Goal: Task Accomplishment & Management: Use online tool/utility

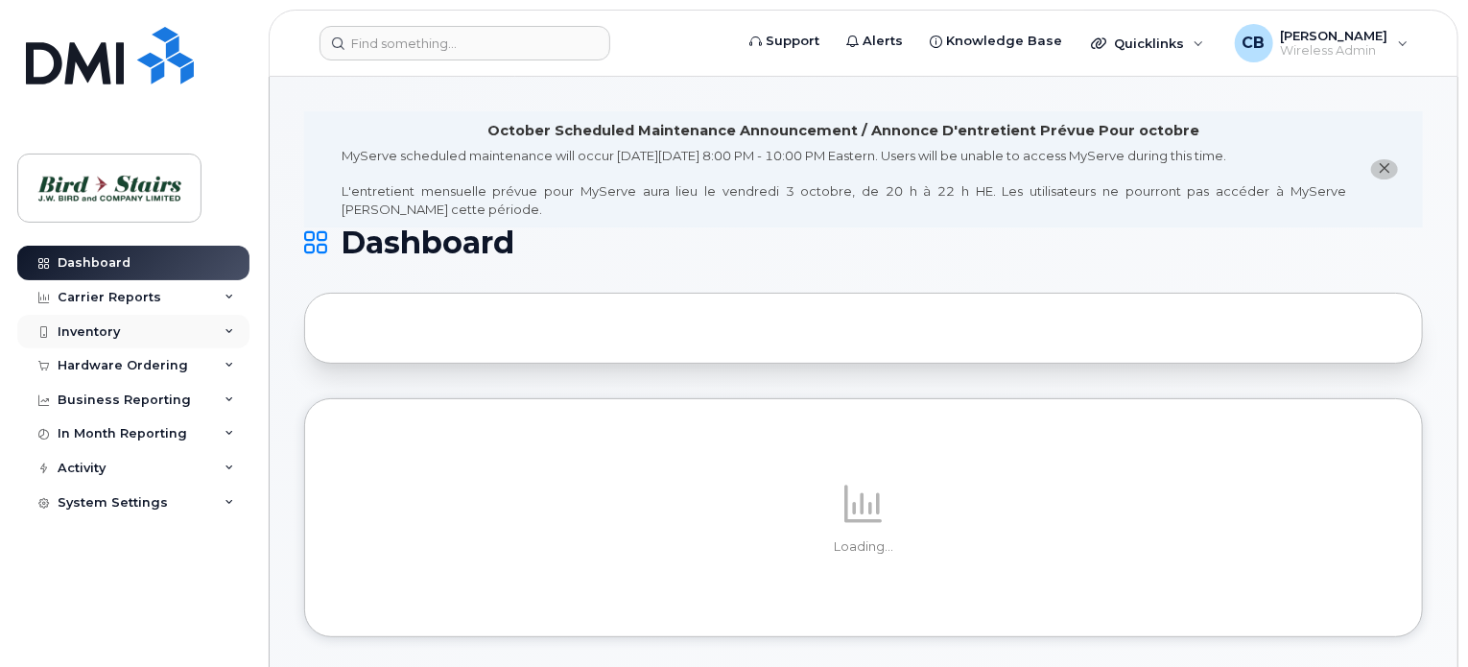
click at [127, 329] on div "Inventory" at bounding box center [133, 332] width 232 height 35
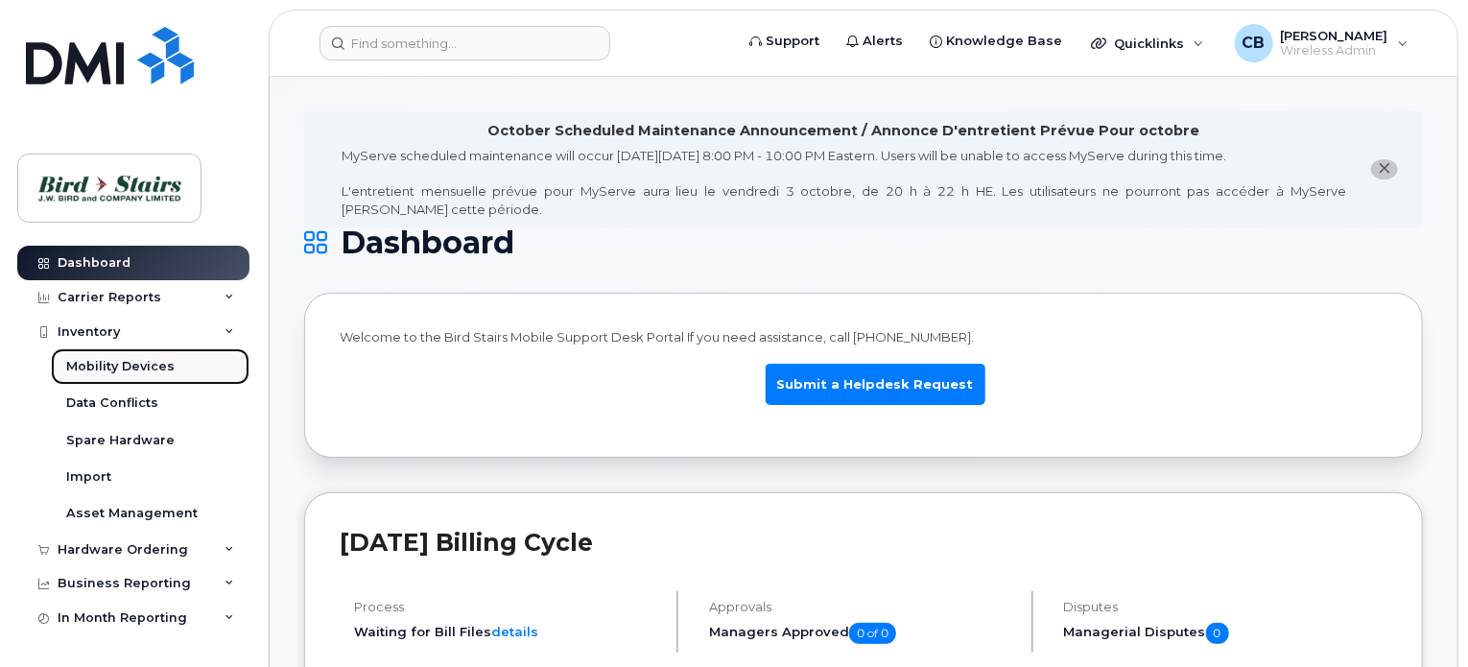
click at [152, 366] on div "Mobility Devices" at bounding box center [120, 366] width 108 height 17
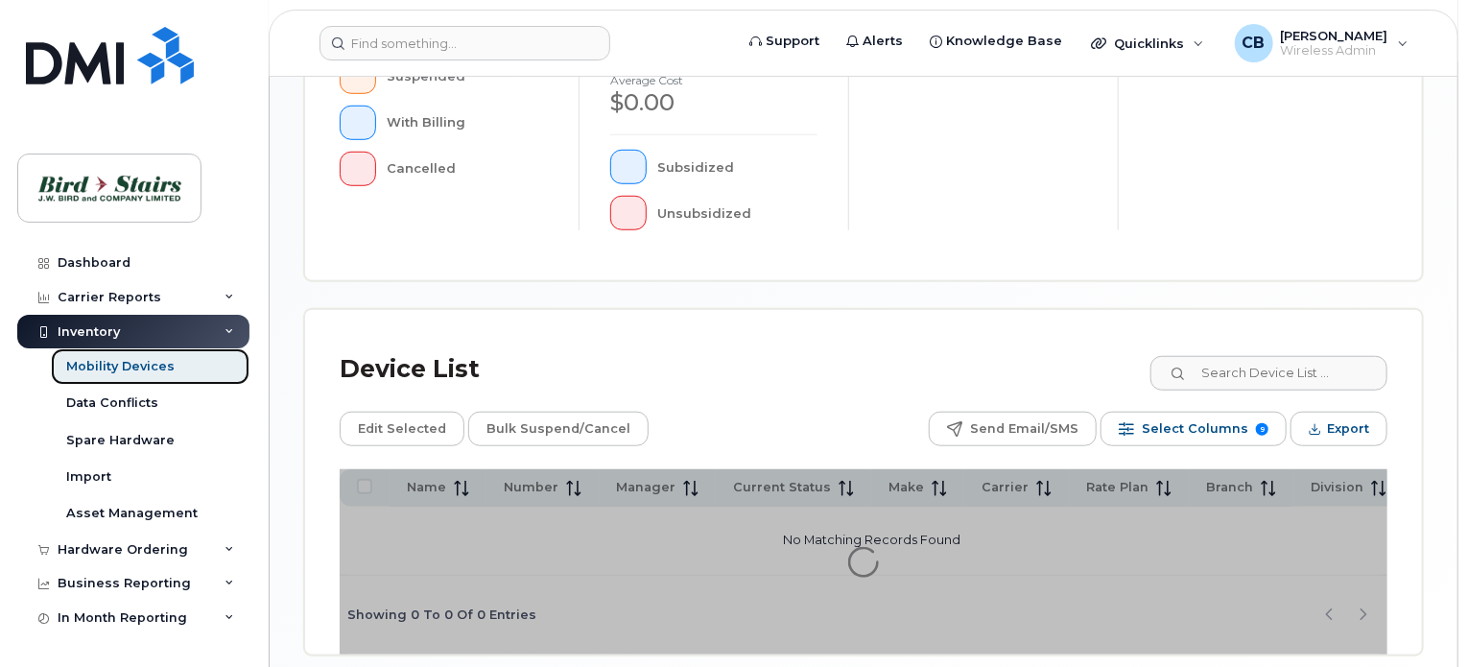
scroll to position [643, 0]
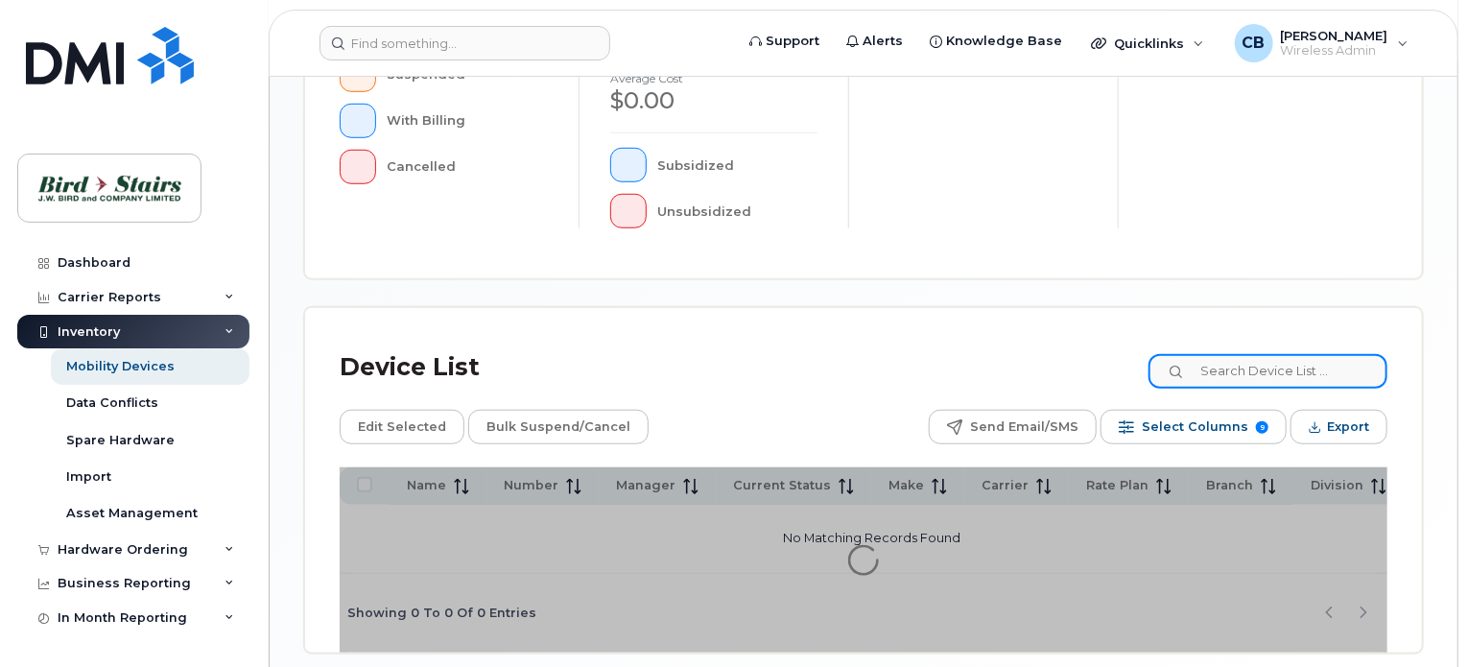
click at [1278, 374] on input at bounding box center [1267, 371] width 239 height 35
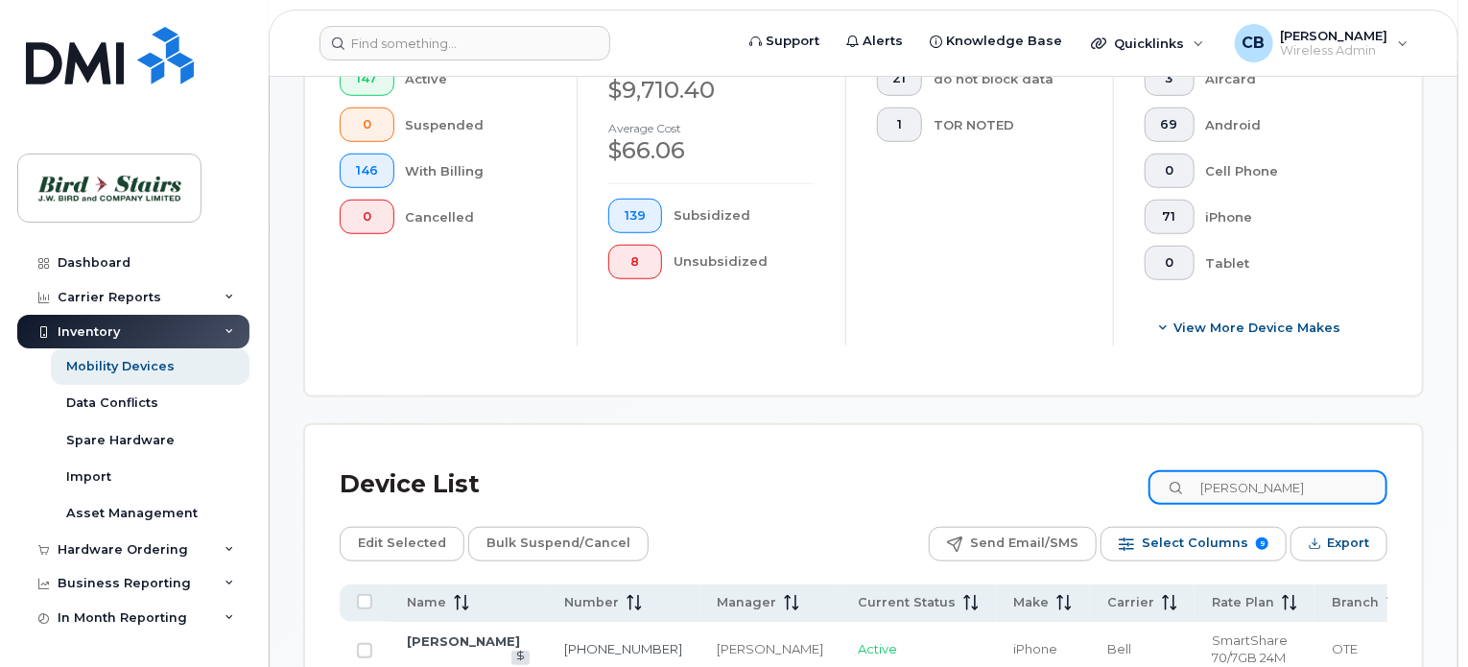
scroll to position [693, 0]
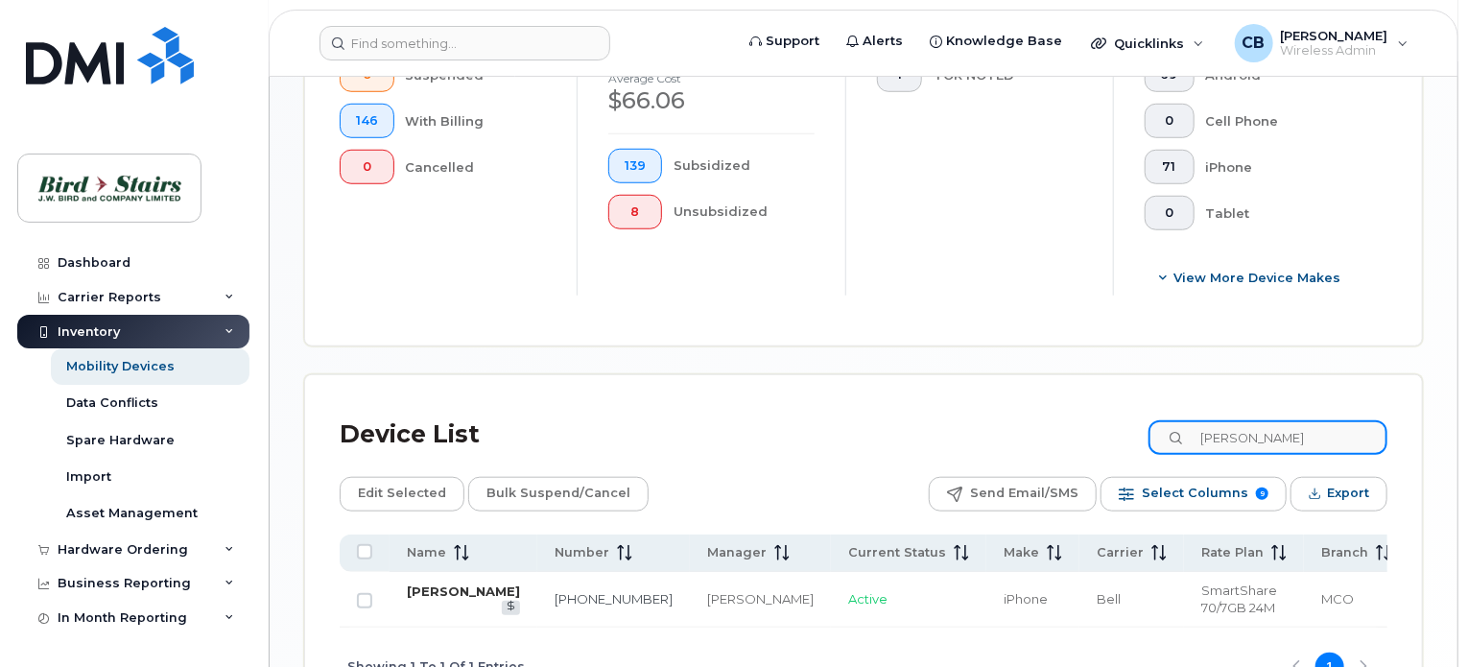
type input "[PERSON_NAME]"
click at [431, 593] on link "[PERSON_NAME]" at bounding box center [463, 590] width 113 height 15
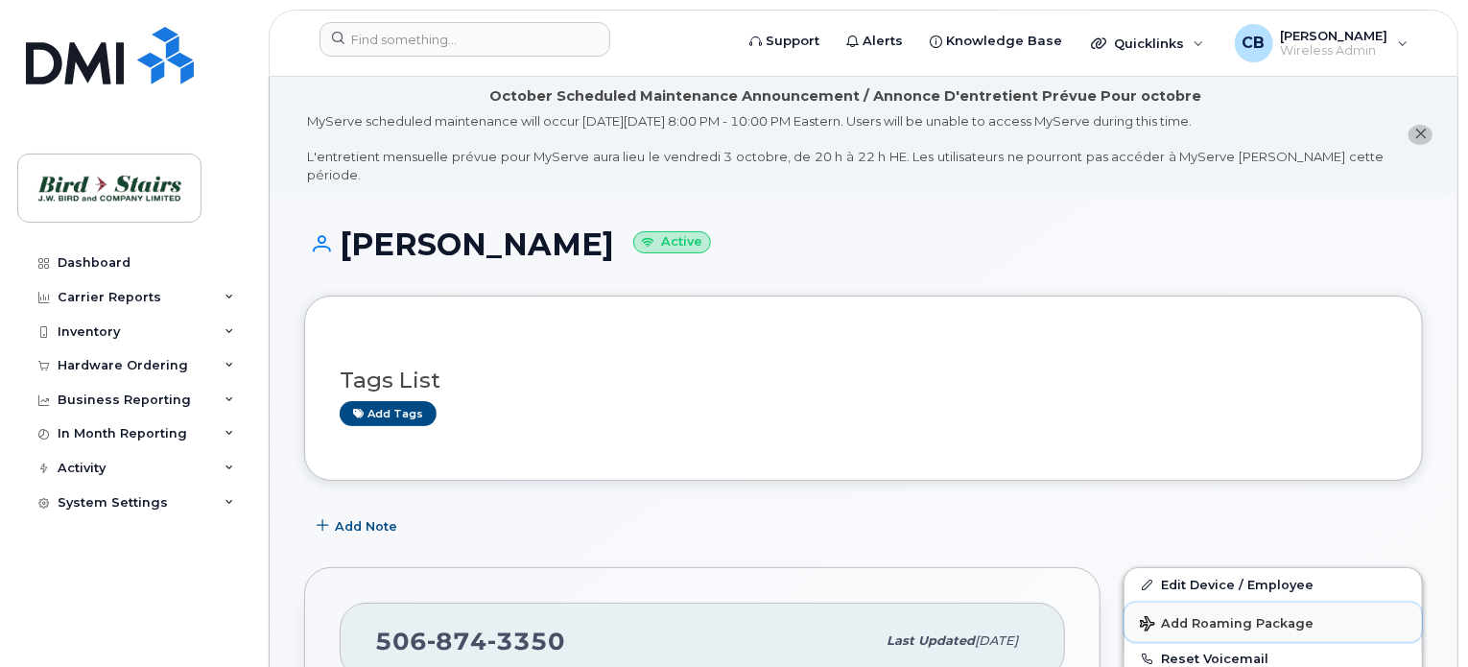
click at [1213, 616] on span "Add Roaming Package" at bounding box center [1227, 625] width 174 height 18
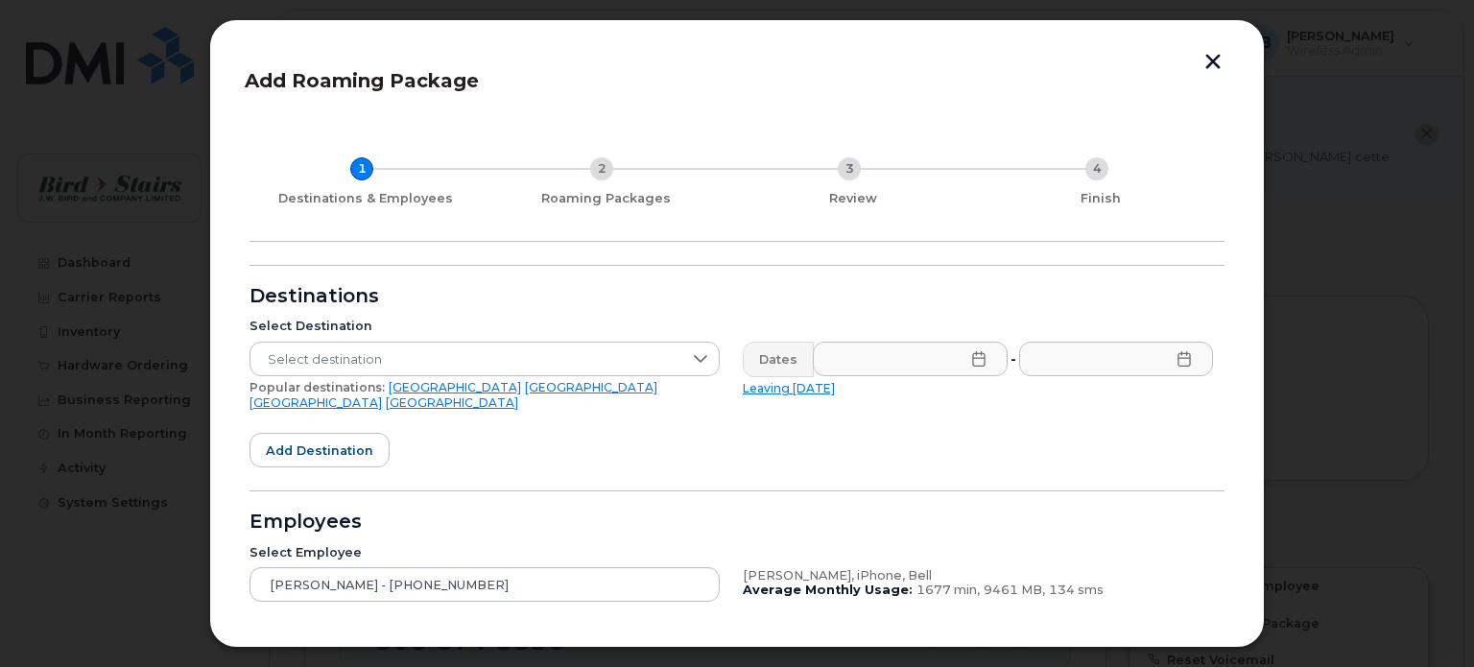
click at [971, 354] on icon at bounding box center [978, 358] width 15 height 15
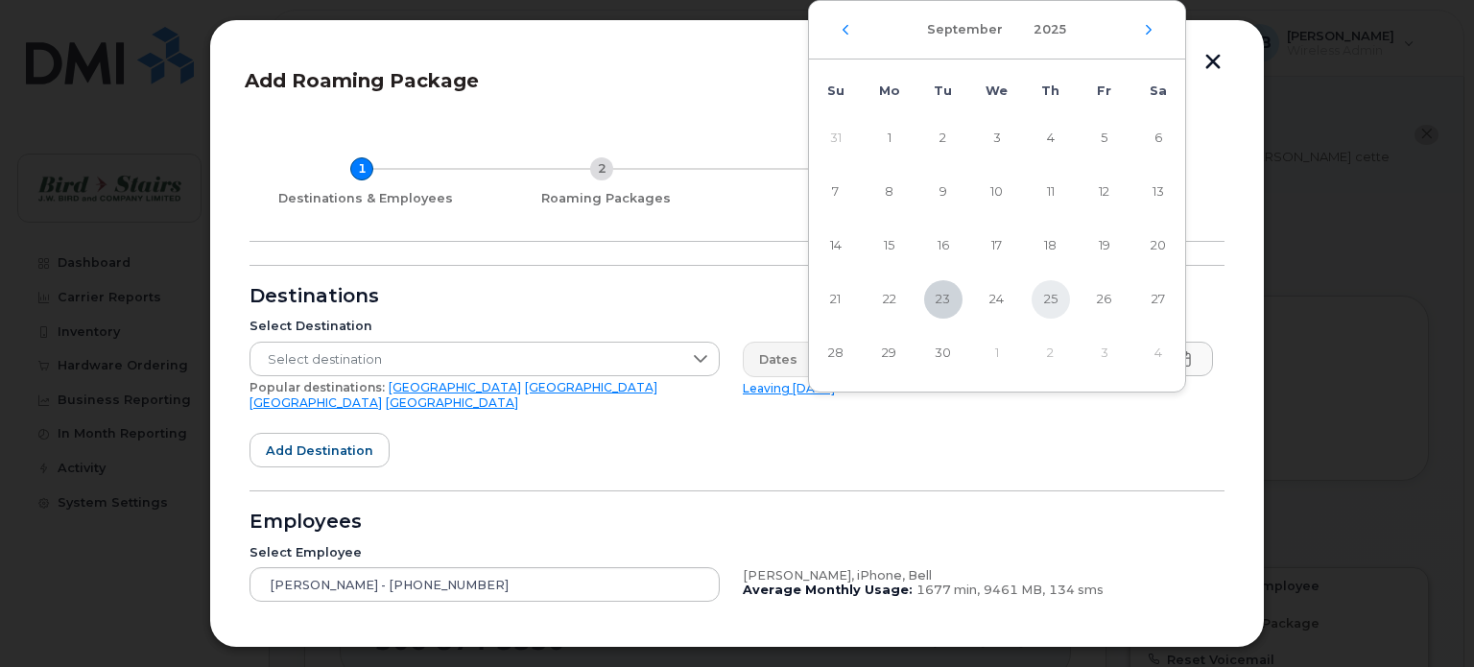
click at [1045, 296] on span "25" at bounding box center [1050, 299] width 38 height 38
type input "09/25/2025"
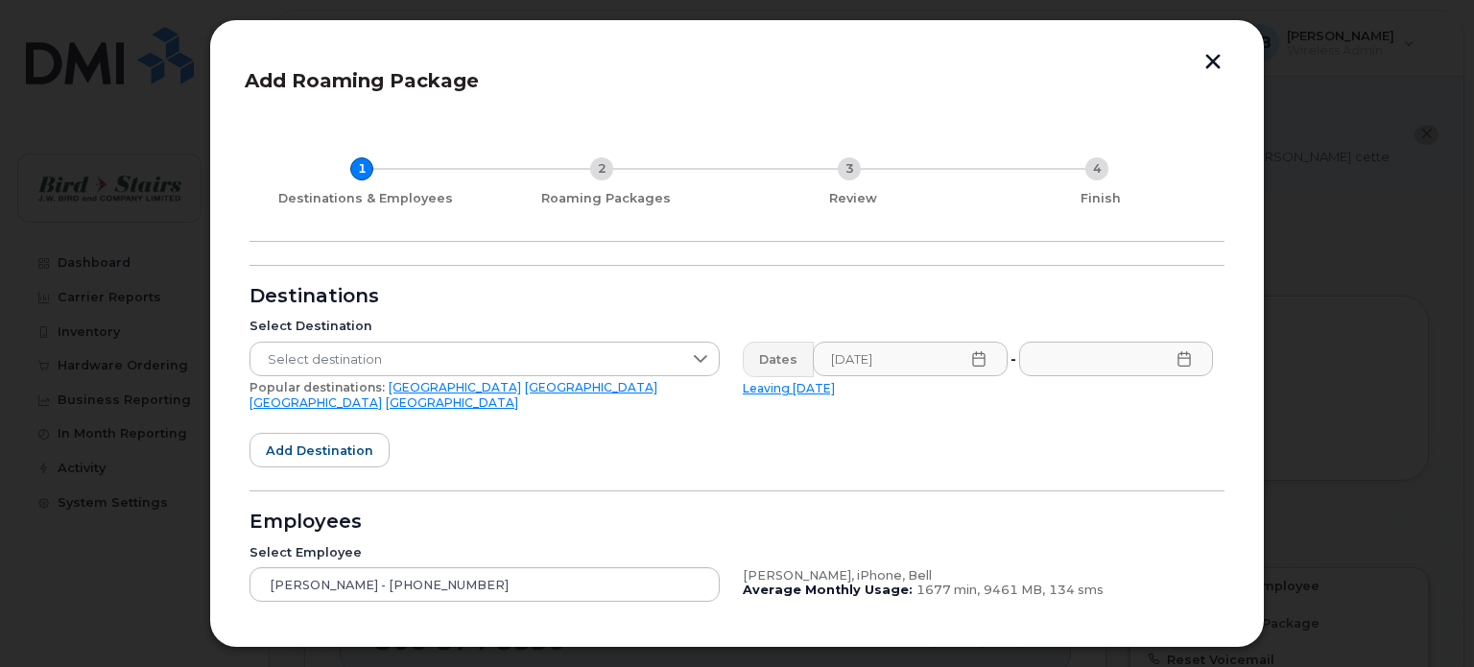
click at [1179, 365] on icon at bounding box center [1183, 358] width 15 height 15
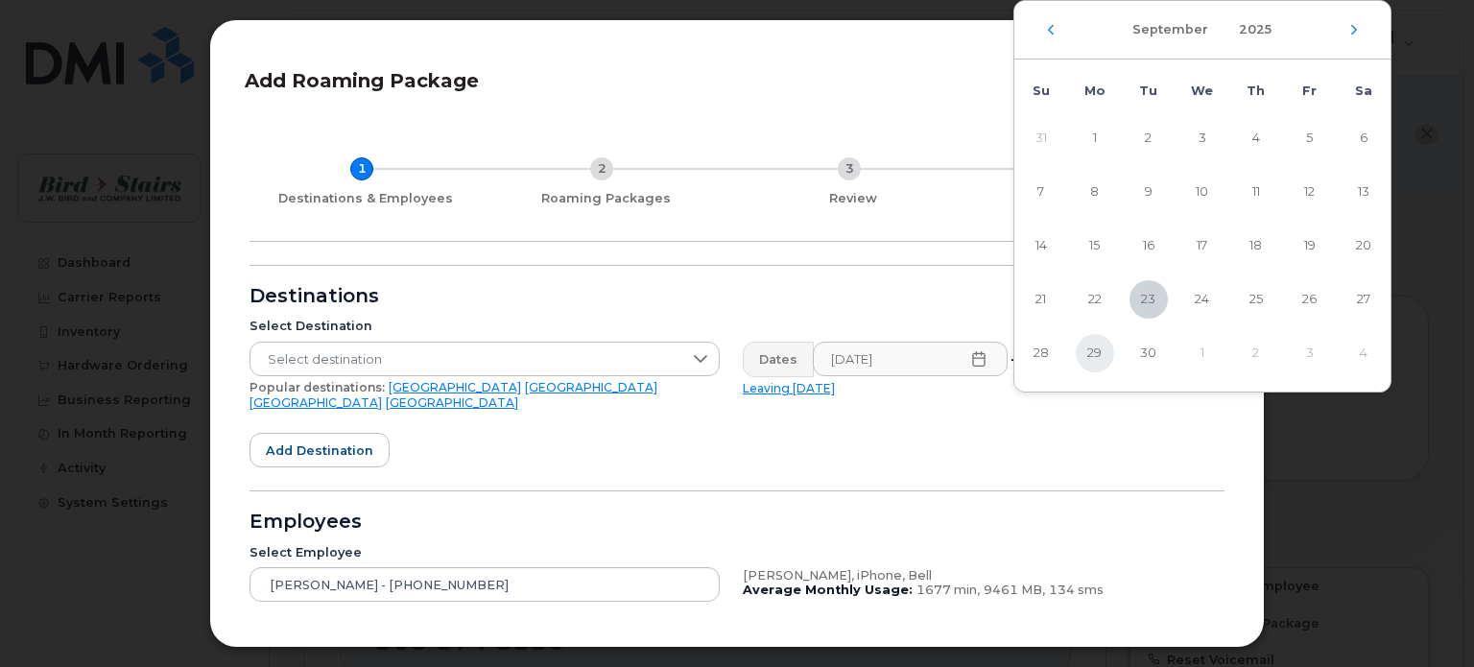
click at [1098, 348] on span "29" at bounding box center [1095, 353] width 38 height 38
type input "09/29/2025"
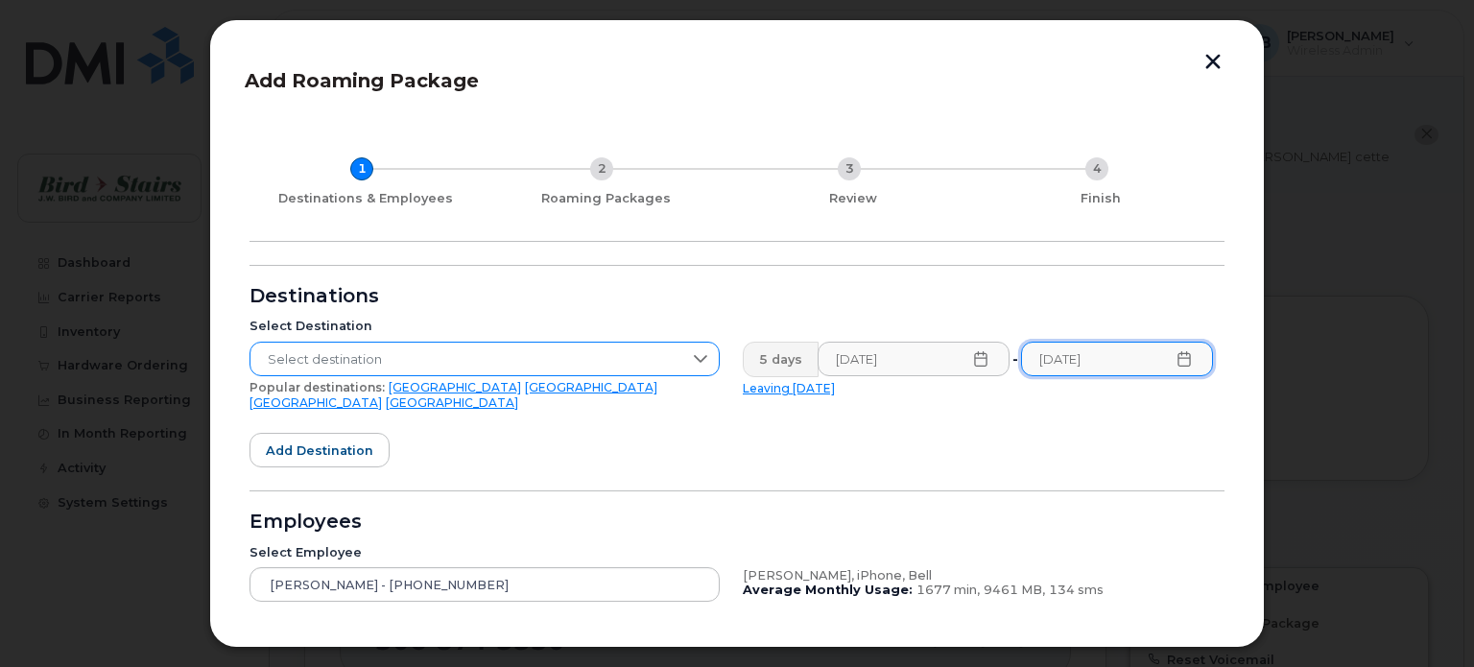
click at [339, 360] on span "Select destination" at bounding box center [466, 360] width 432 height 35
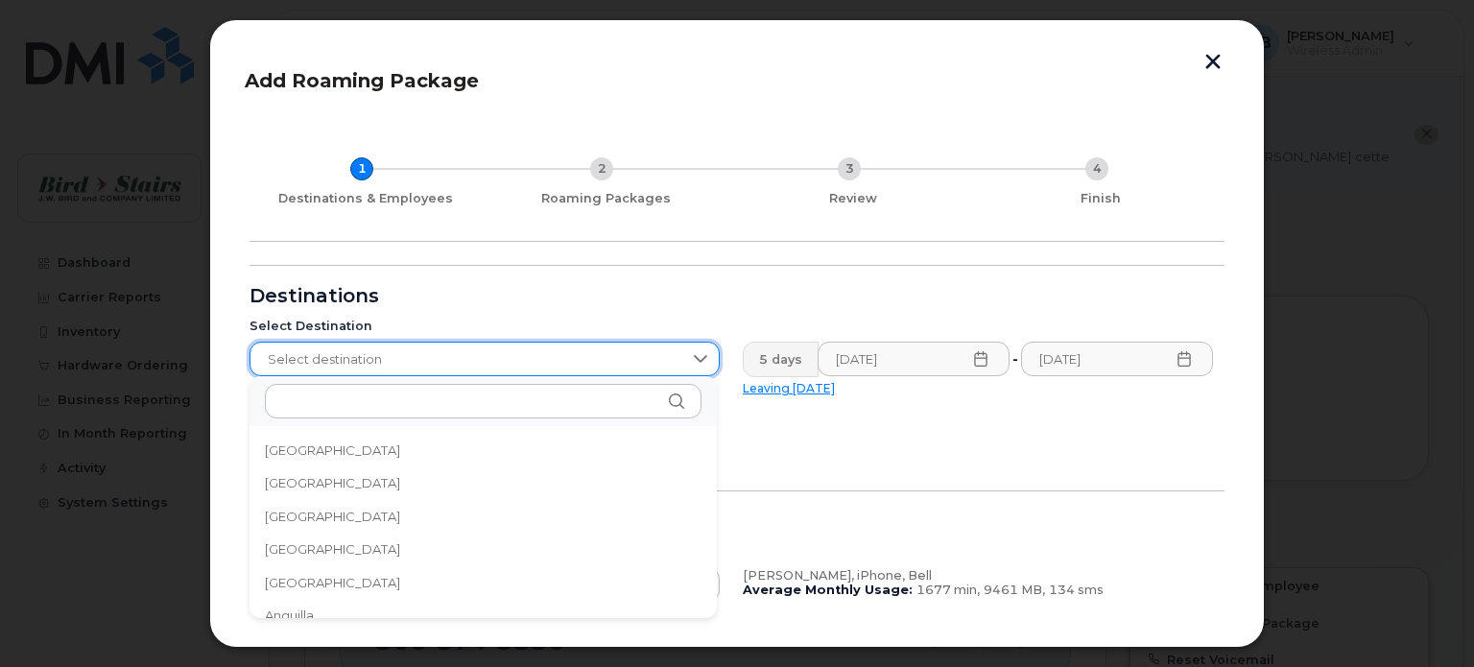
scroll to position [1672, 0]
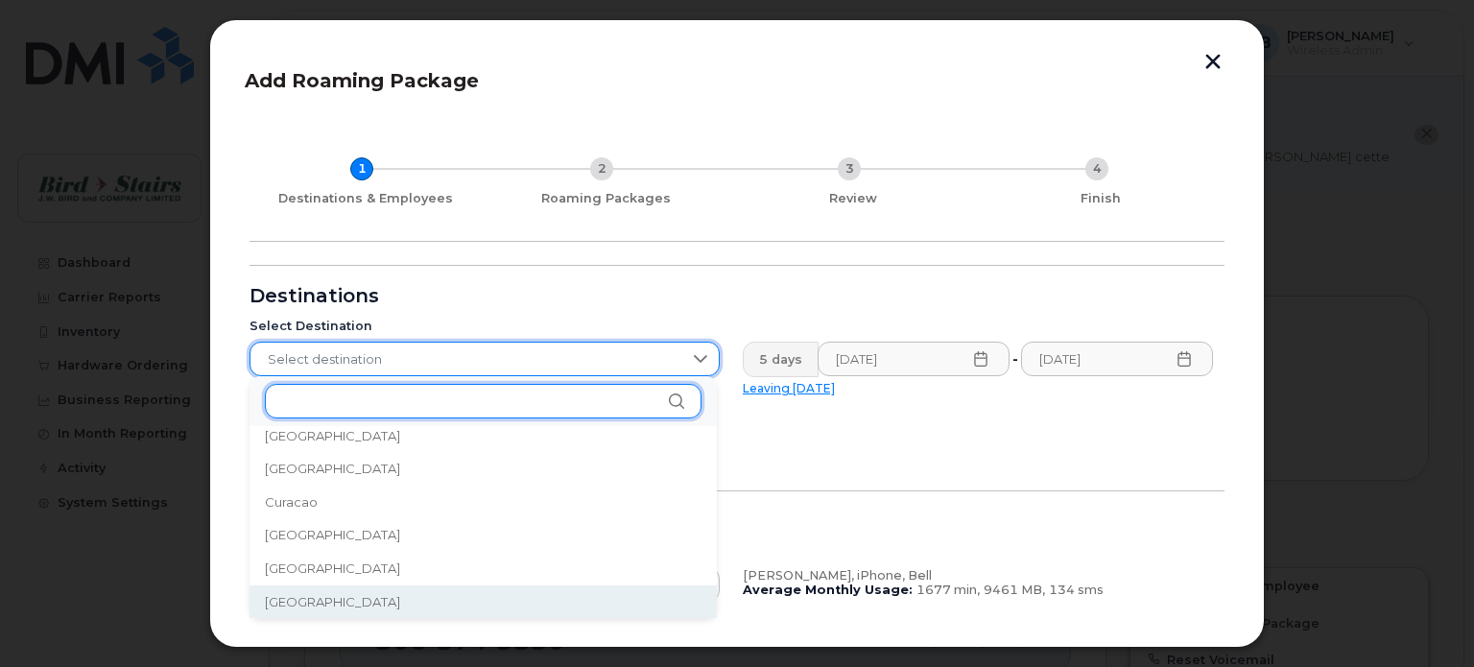
click at [326, 403] on input "text" at bounding box center [483, 401] width 437 height 35
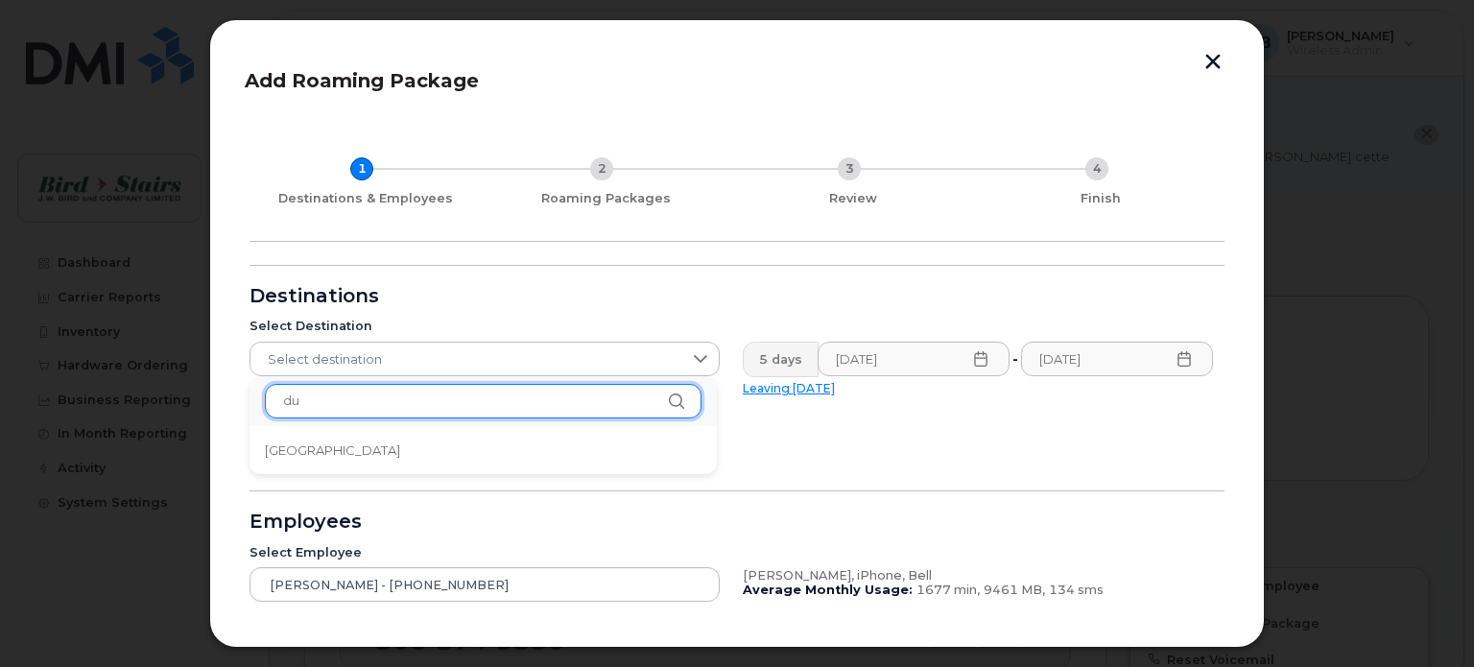
scroll to position [0, 0]
type input "d"
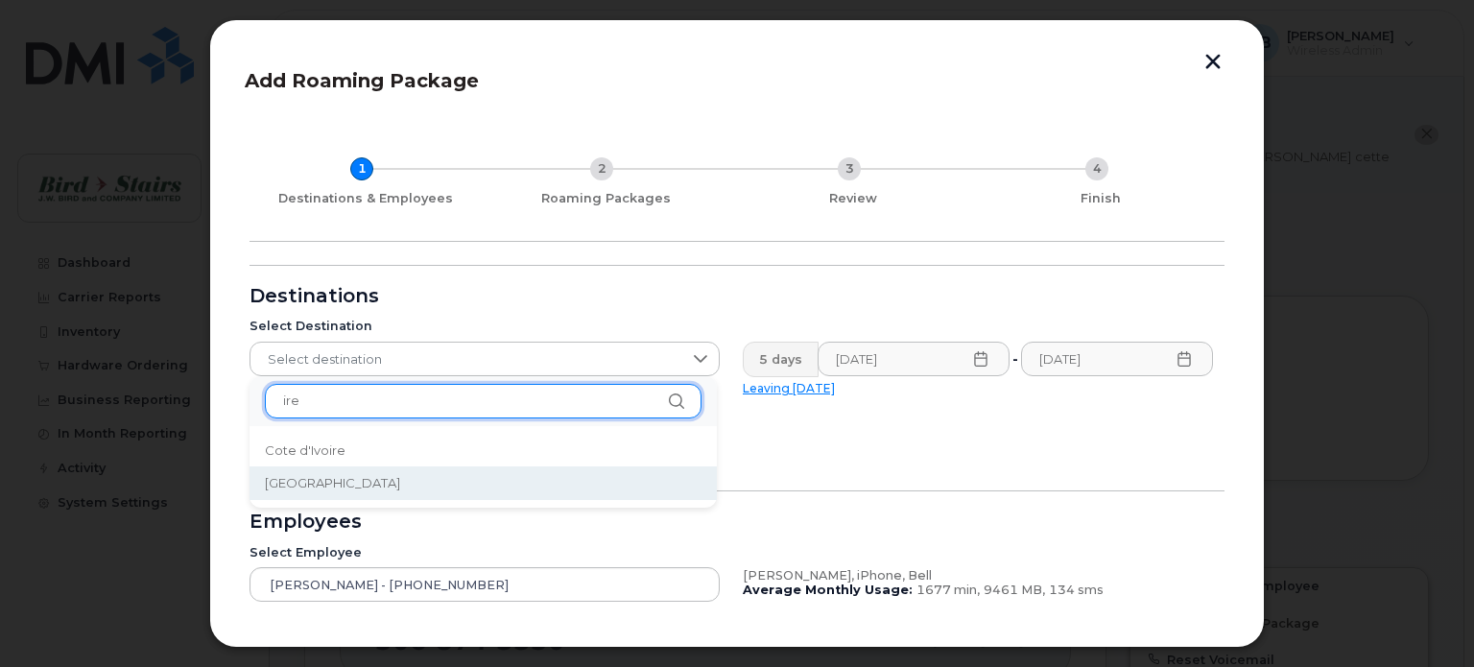
type input "ire"
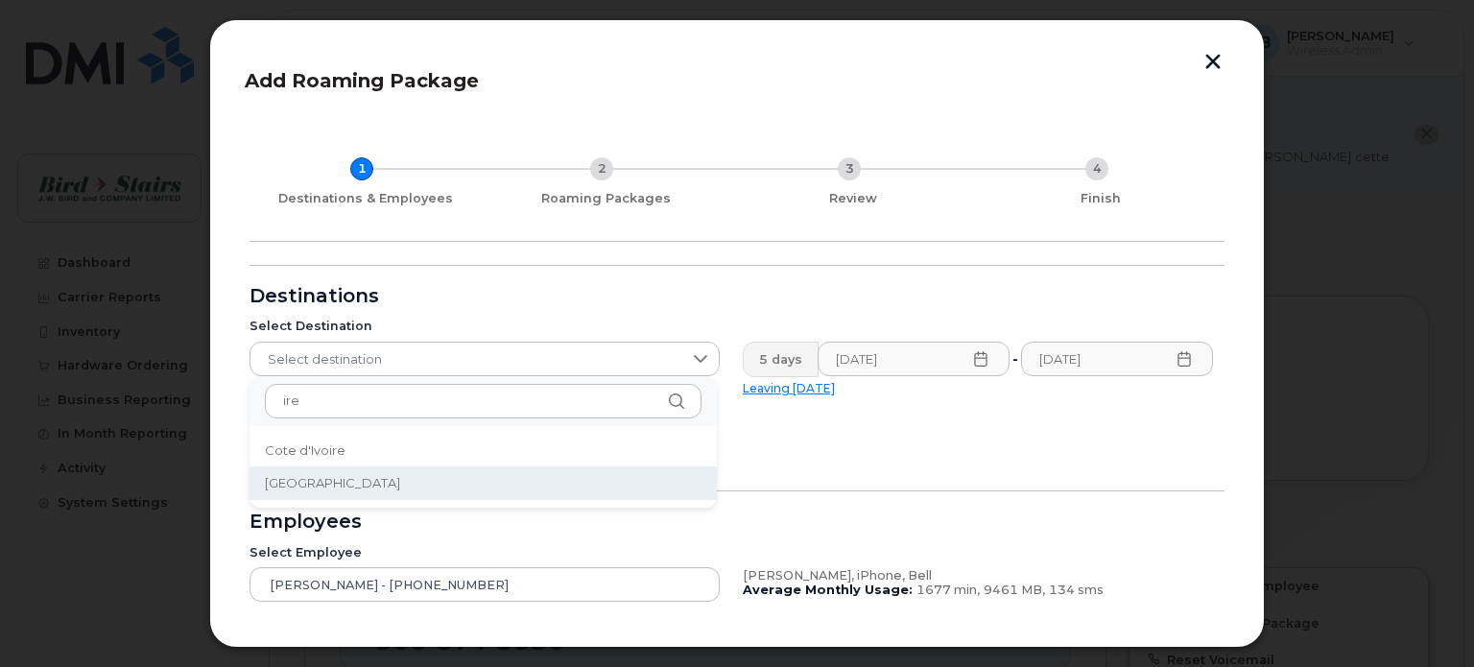
click at [289, 474] on span "Ireland" at bounding box center [332, 483] width 135 height 18
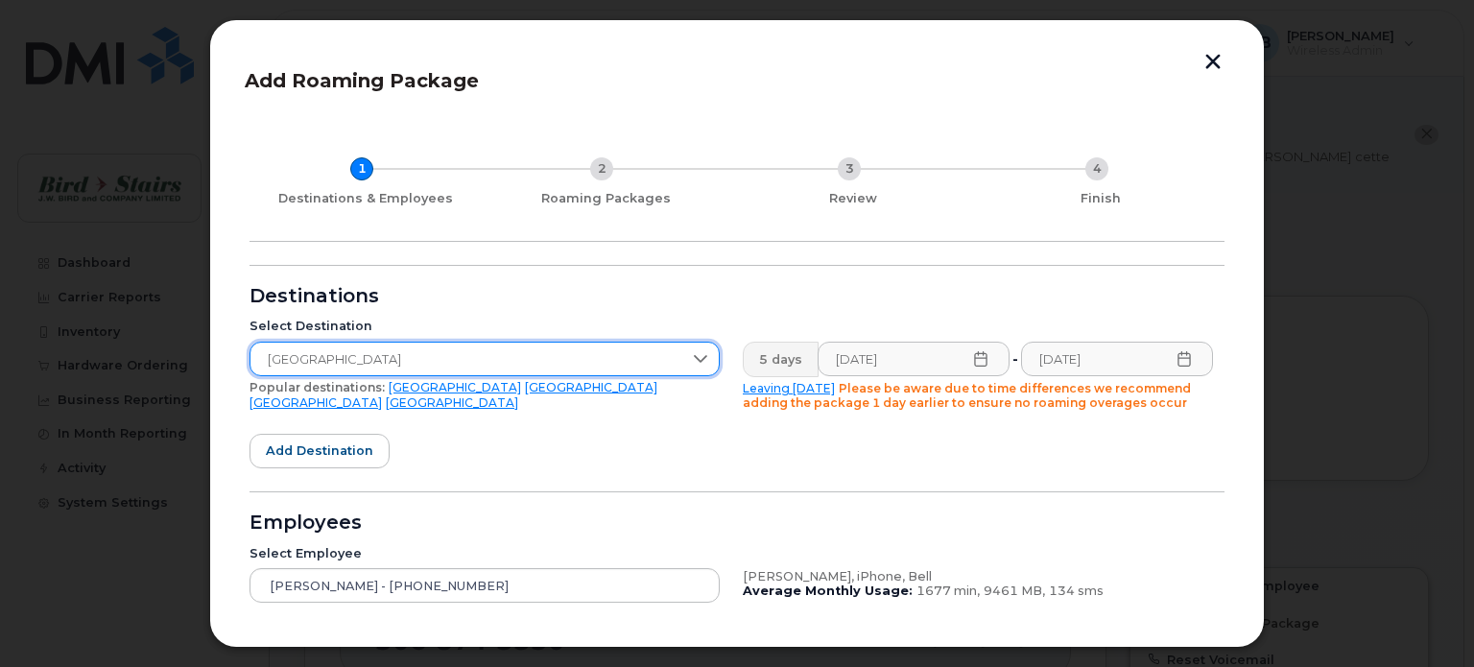
click at [689, 461] on form "Destinations Select Destination Ireland Popular destinations: USA Mexico United…" at bounding box center [736, 515] width 975 height 500
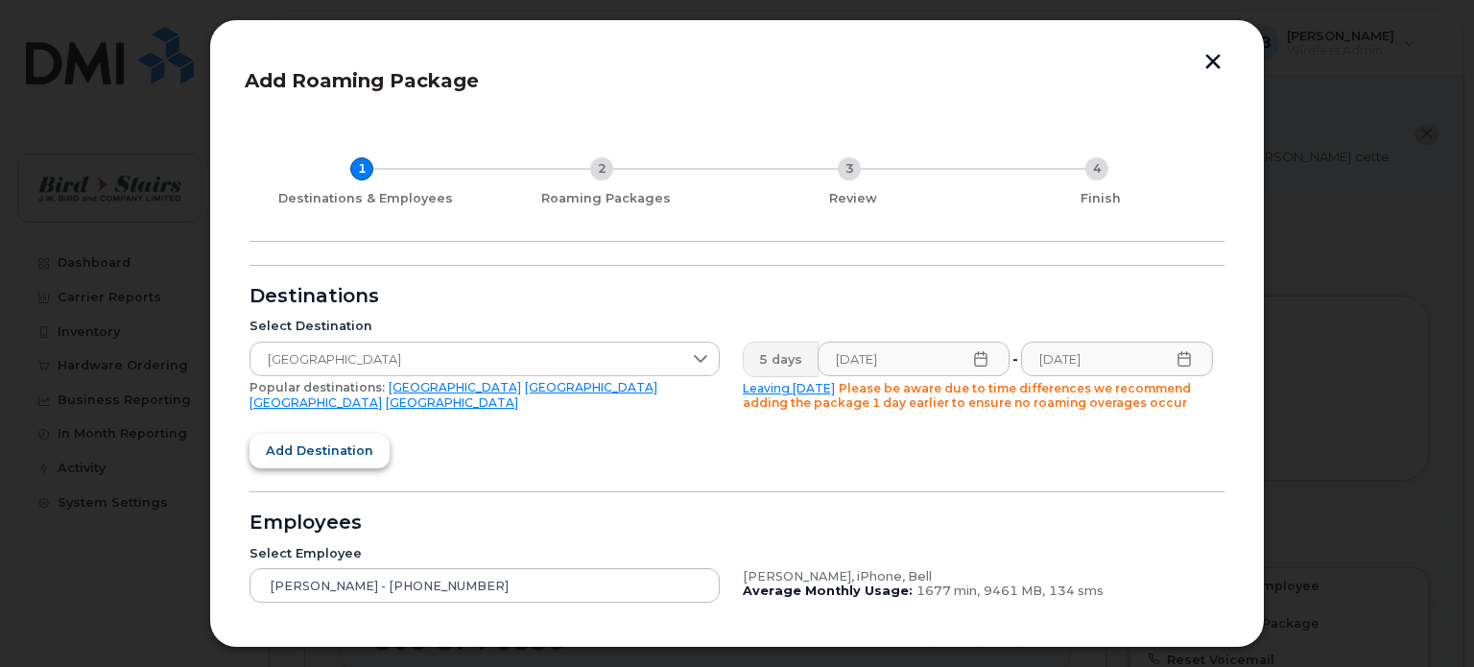
click at [356, 445] on span "Add destination" at bounding box center [319, 450] width 107 height 18
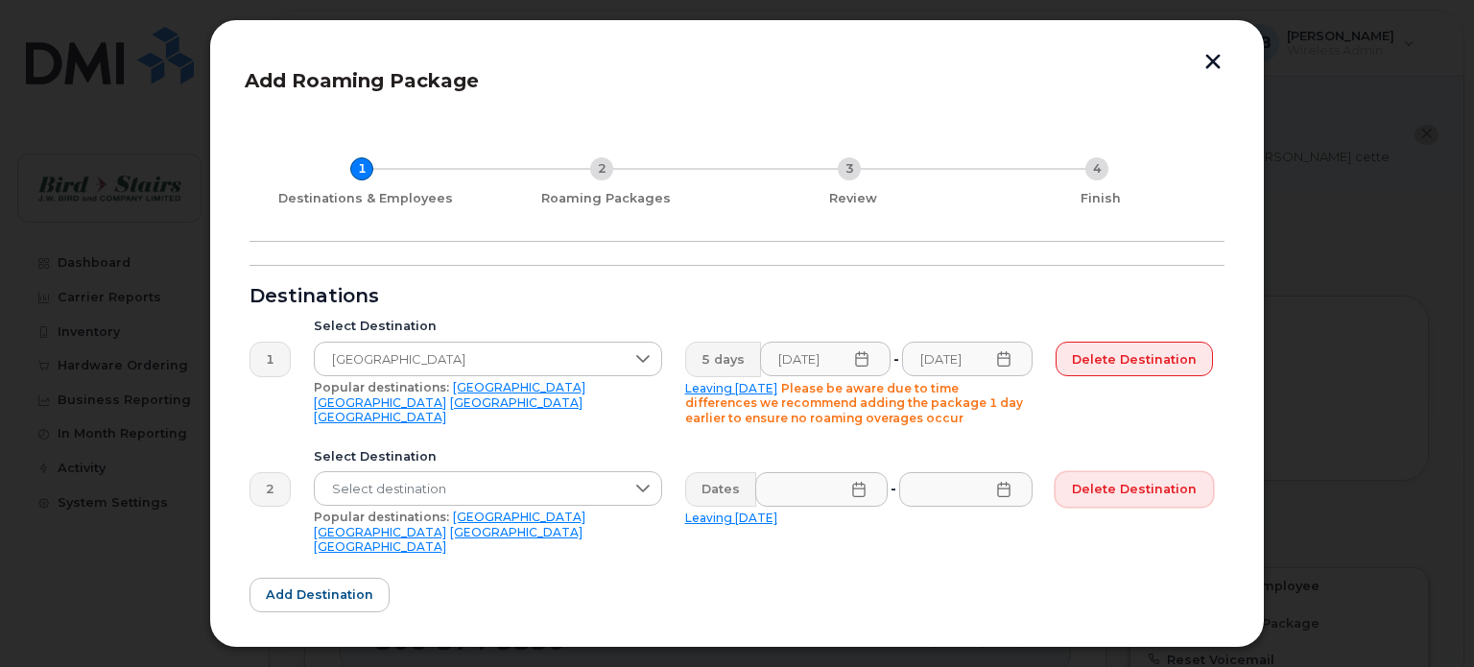
click at [1095, 491] on span "Delete destination" at bounding box center [1134, 489] width 125 height 18
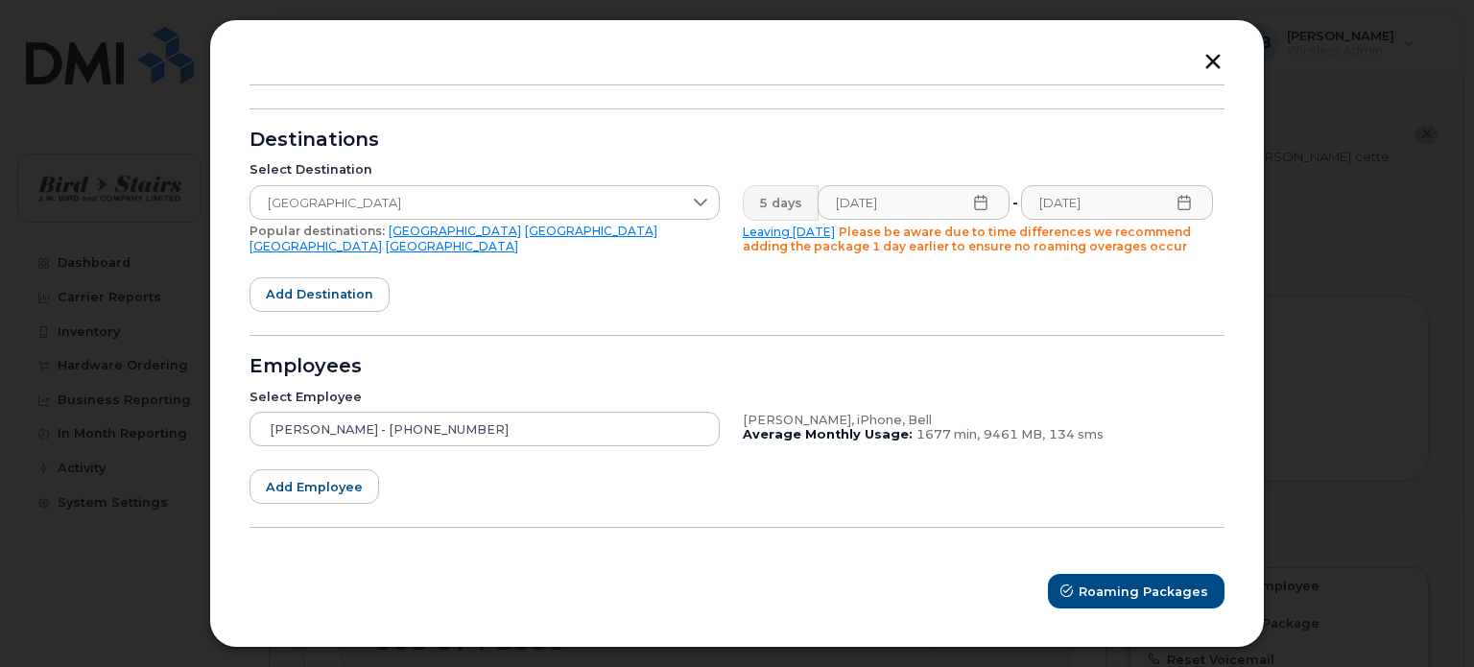
scroll to position [156, 0]
click at [1104, 590] on span "Roaming Packages" at bounding box center [1144, 591] width 130 height 18
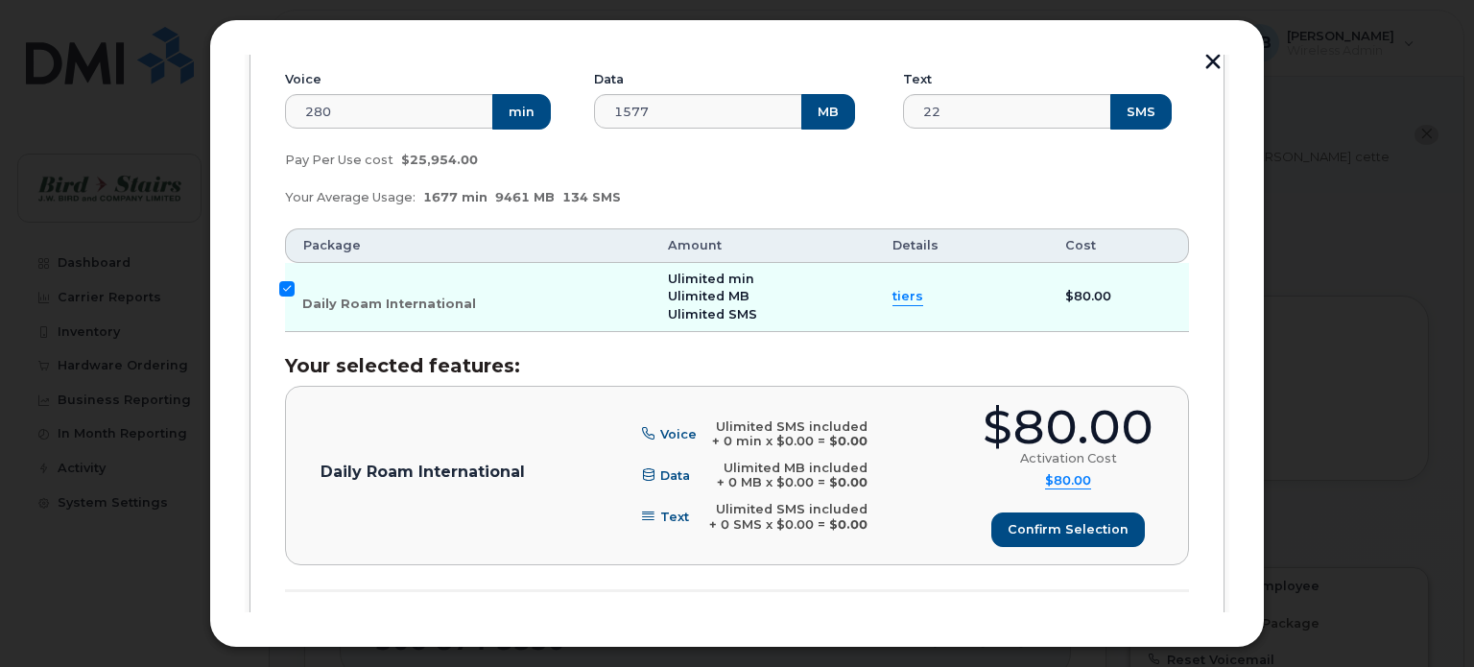
scroll to position [421, 0]
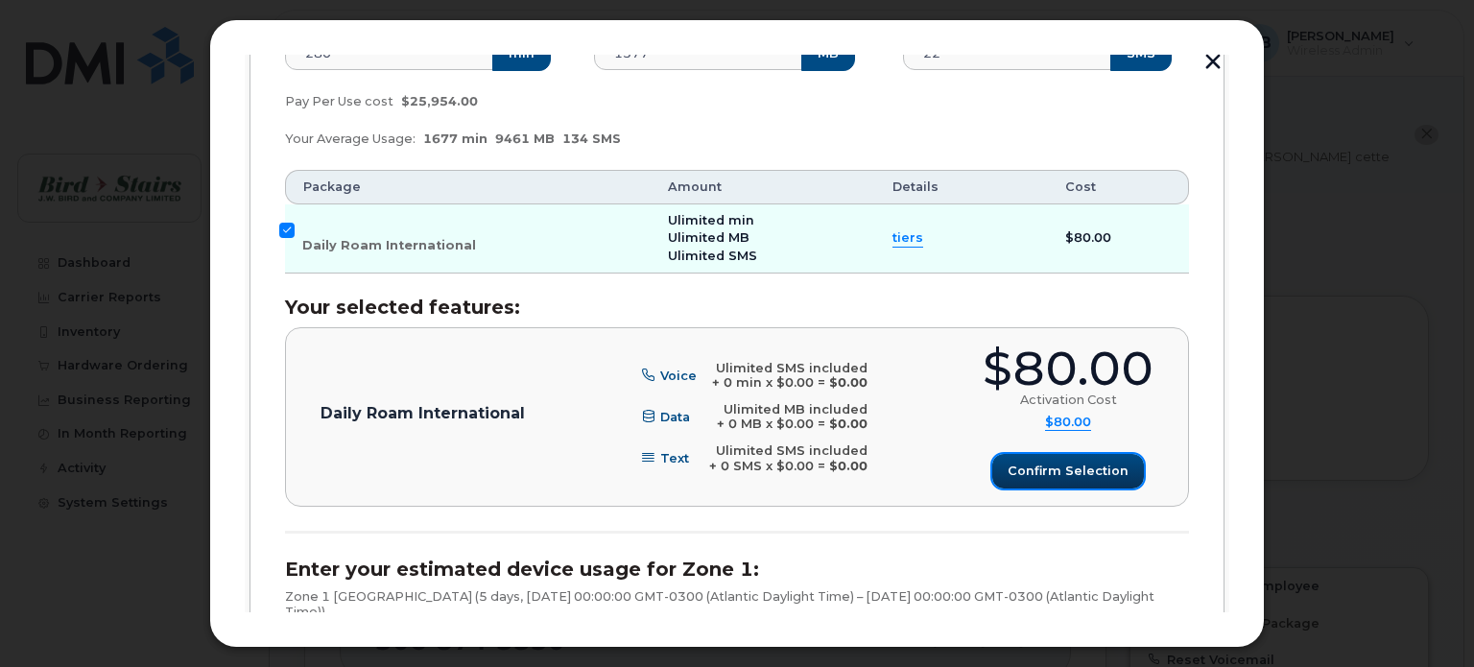
click at [1103, 469] on span "Confirm selection" at bounding box center [1067, 470] width 121 height 18
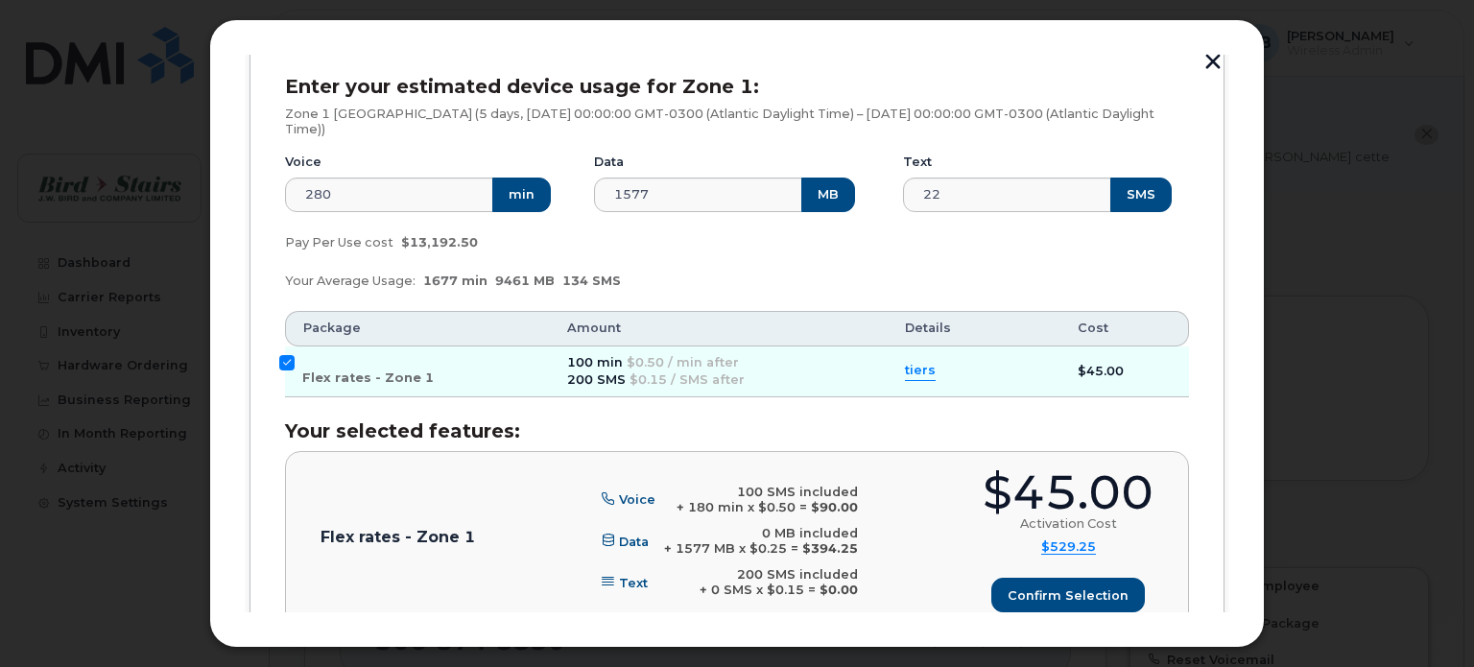
scroll to position [1055, 0]
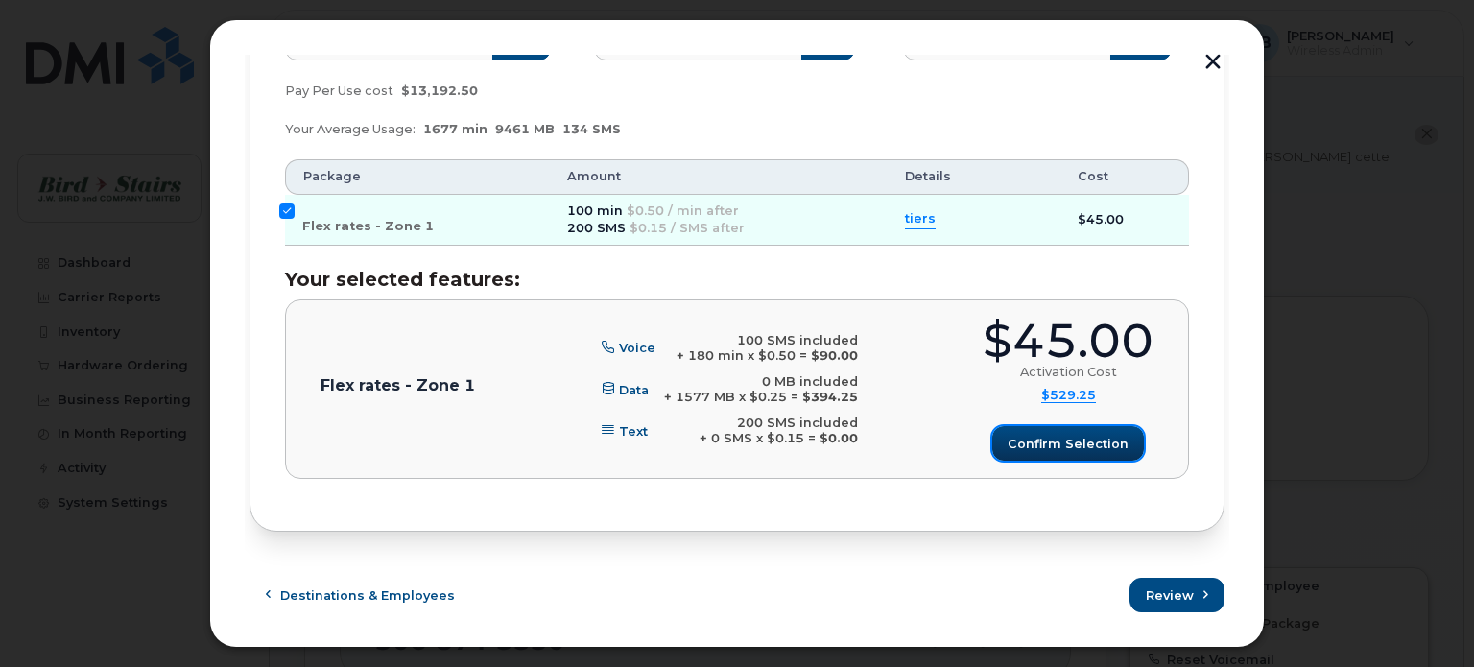
click at [1100, 443] on span "Confirm selection" at bounding box center [1067, 444] width 121 height 18
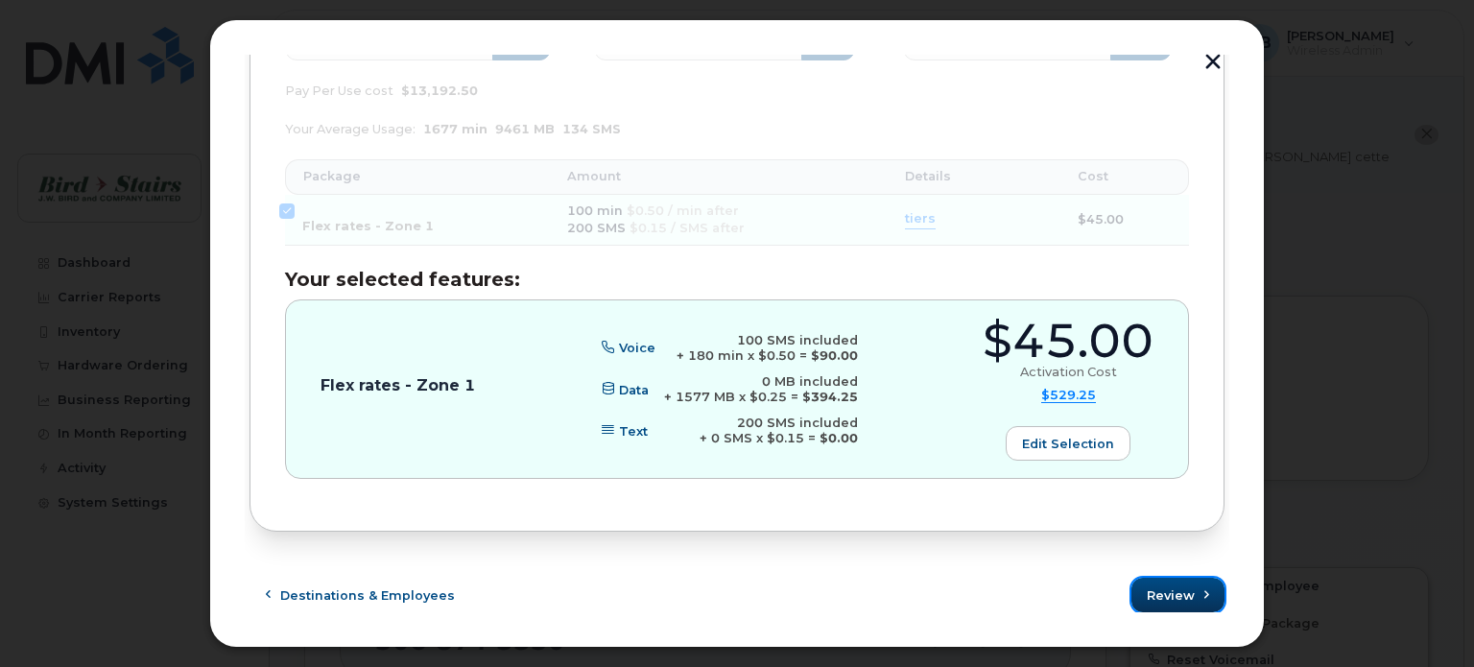
click at [1188, 592] on span "Review" at bounding box center [1171, 595] width 48 height 18
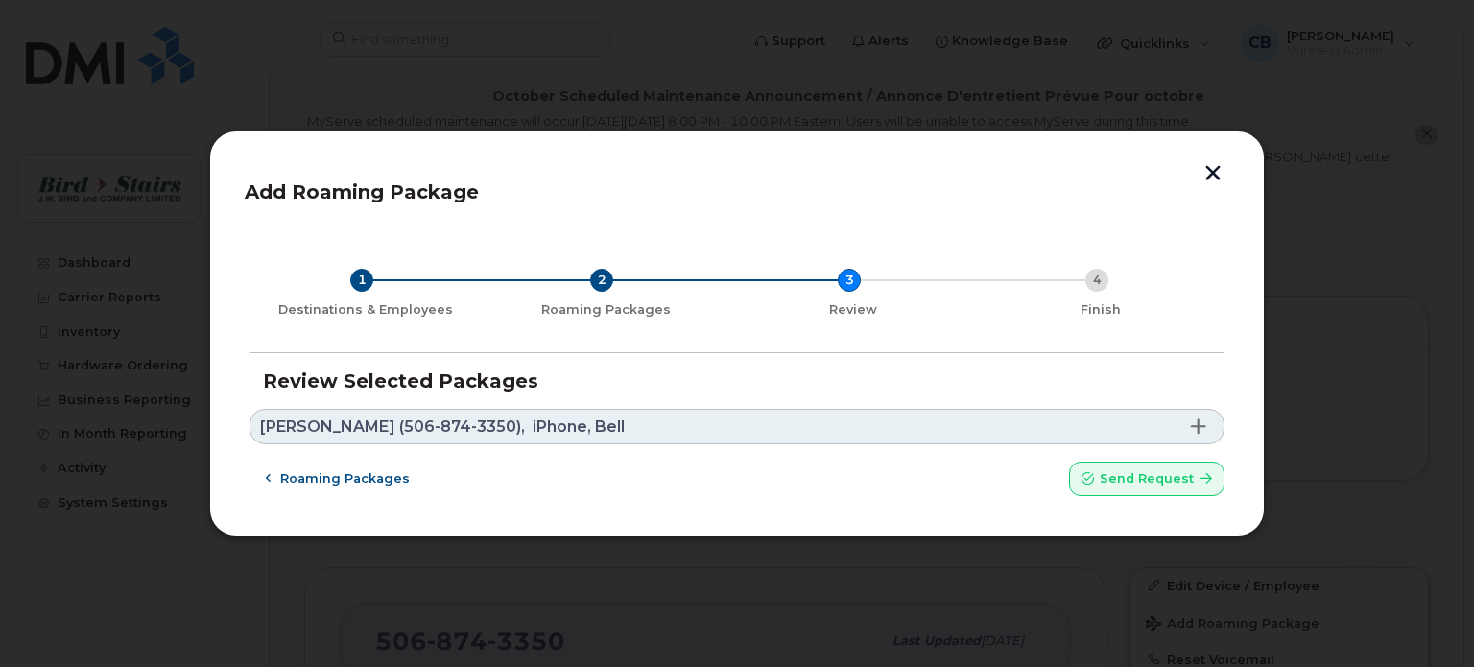
scroll to position [0, 0]
click at [1136, 483] on span "Send request" at bounding box center [1147, 478] width 94 height 18
